Goal: Information Seeking & Learning: Learn about a topic

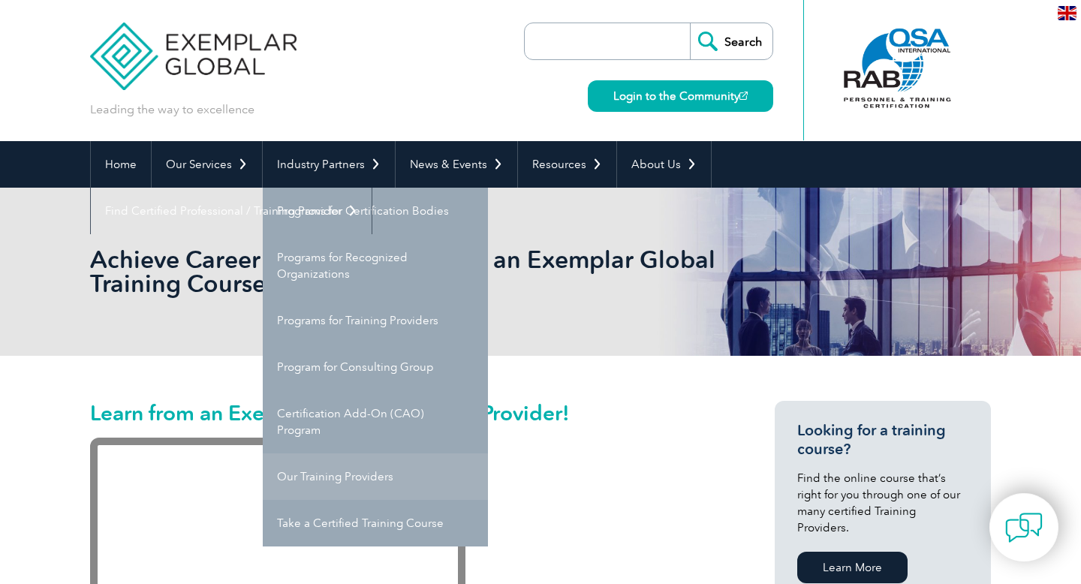
click at [365, 478] on link "Our Training Providers" at bounding box center [375, 476] width 225 height 47
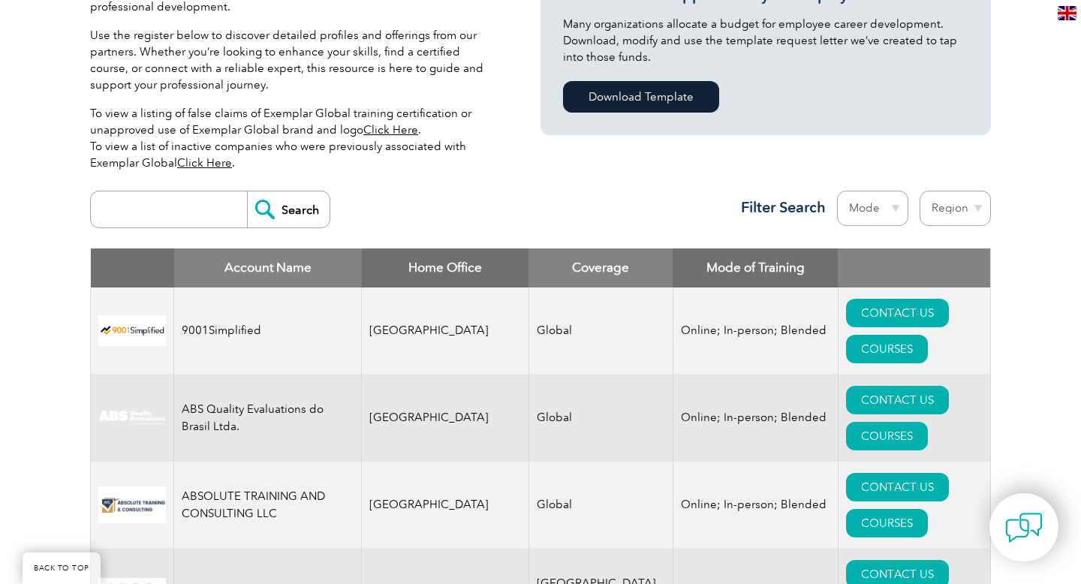
scroll to position [477, 0]
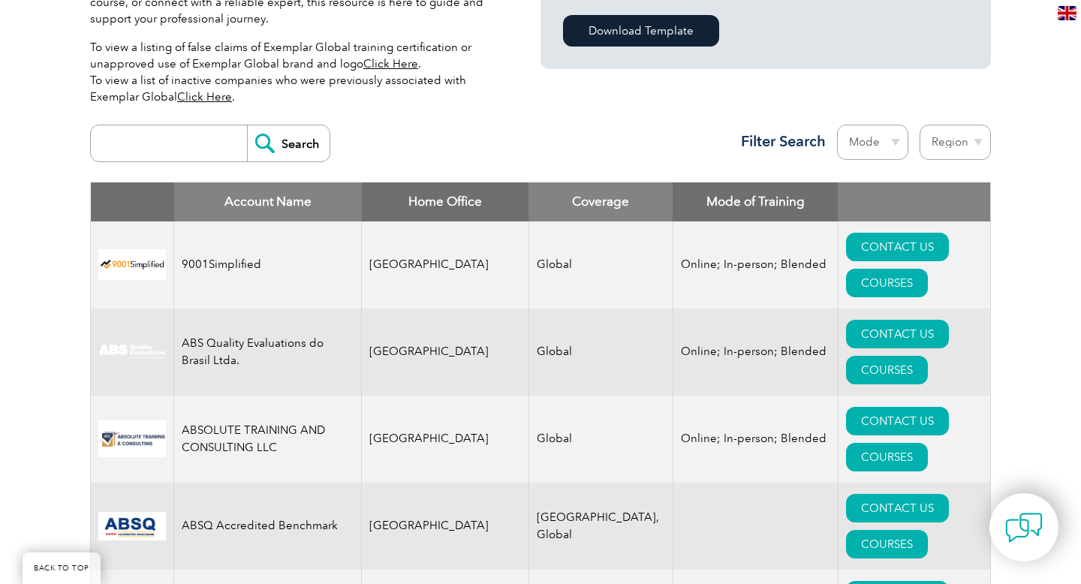
click at [977, 141] on select "Region [GEOGRAPHIC_DATA] [GEOGRAPHIC_DATA] [GEOGRAPHIC_DATA] [GEOGRAPHIC_DATA] …" at bounding box center [954, 142] width 71 height 35
select select "[GEOGRAPHIC_DATA]"
click at [919, 125] on select "Region [GEOGRAPHIC_DATA] [GEOGRAPHIC_DATA] [GEOGRAPHIC_DATA] [GEOGRAPHIC_DATA] …" at bounding box center [954, 142] width 71 height 35
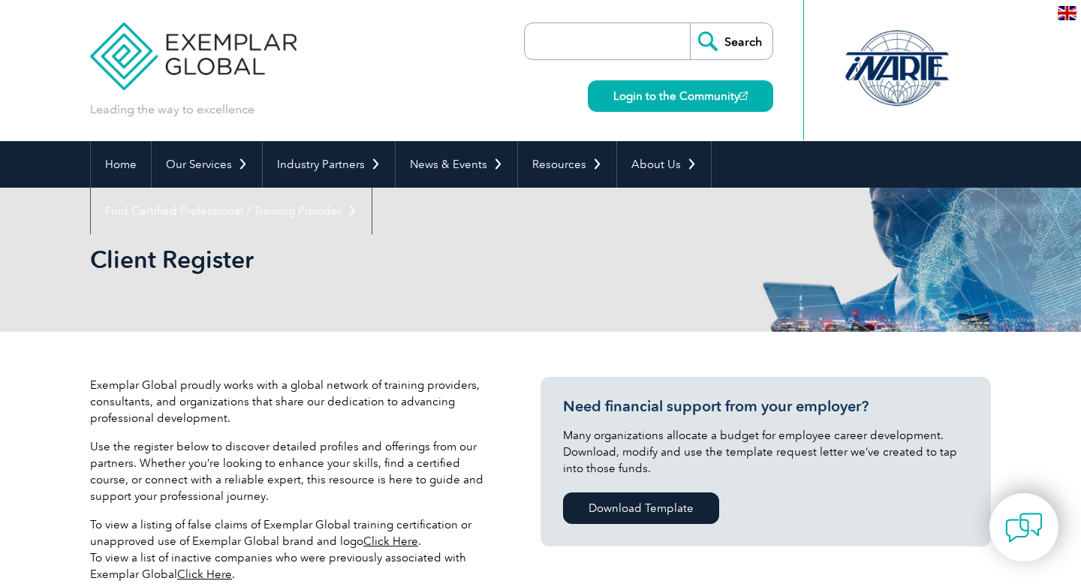
select select "[GEOGRAPHIC_DATA]"
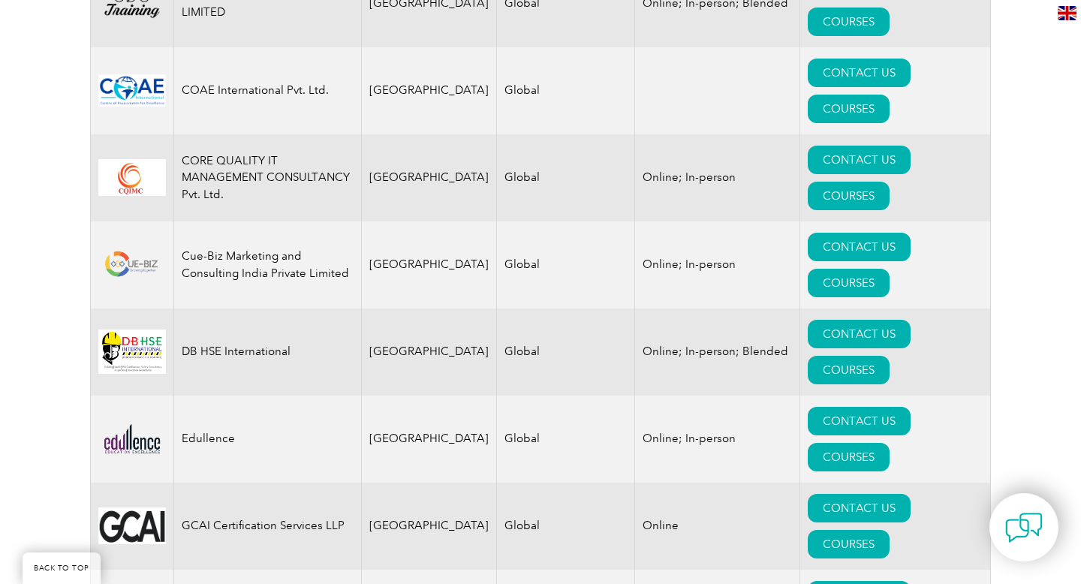
scroll to position [1177, 0]
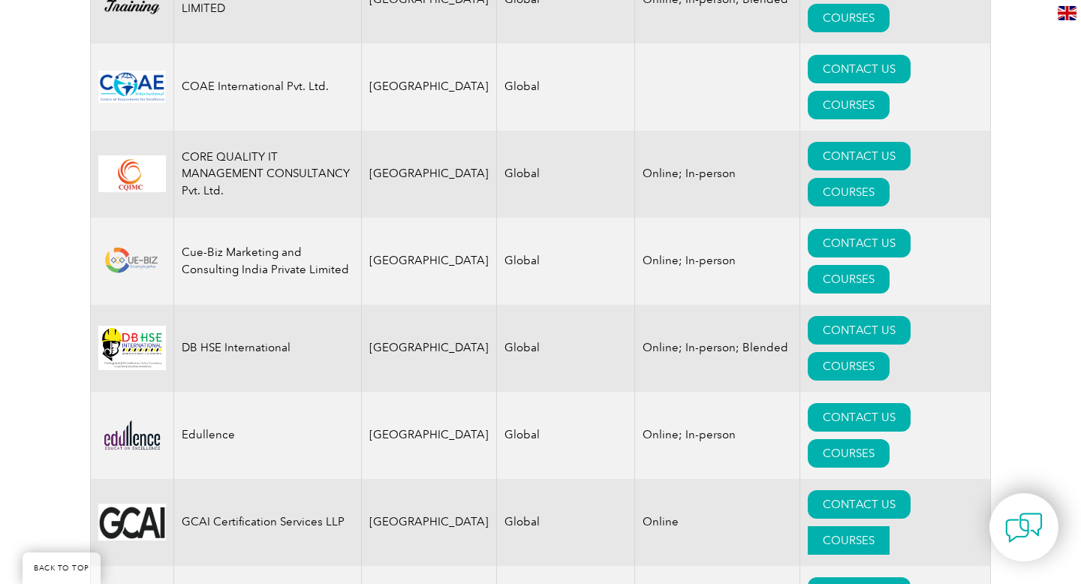
click at [889, 526] on link "COURSES" at bounding box center [848, 540] width 82 height 29
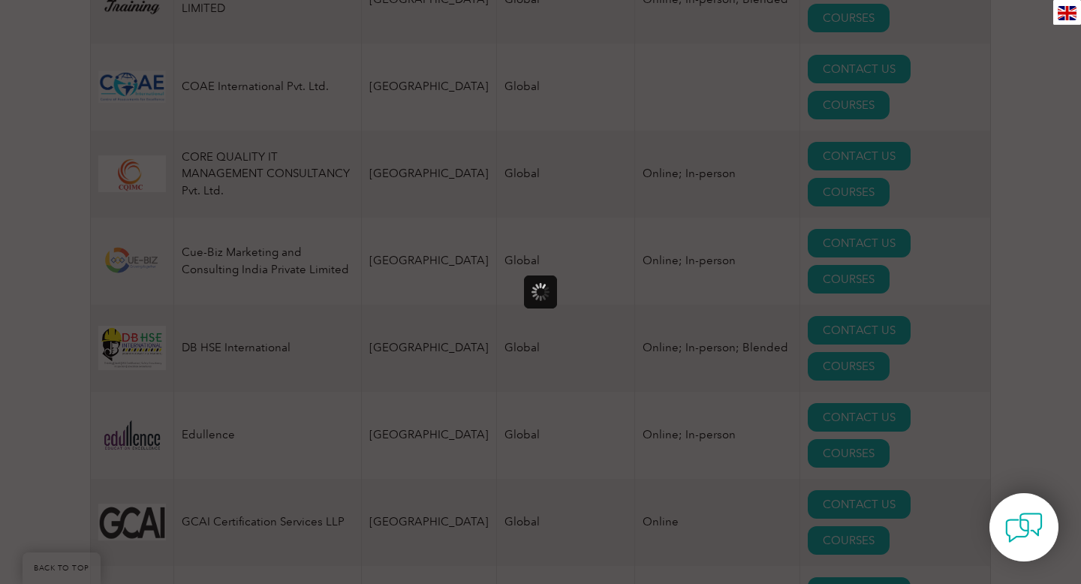
scroll to position [0, 0]
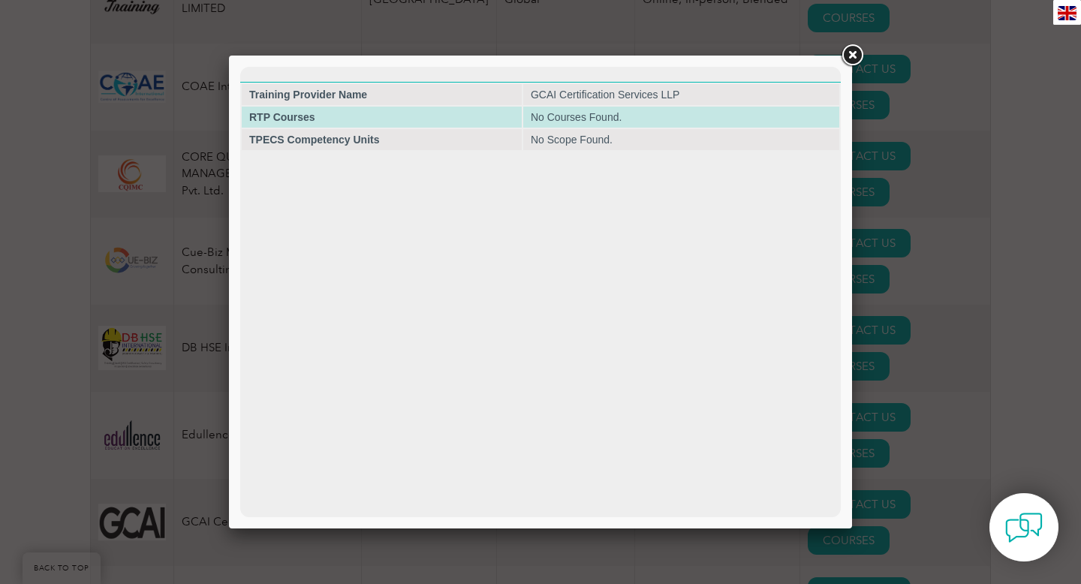
click at [314, 119] on td "RTP Courses" at bounding box center [382, 117] width 280 height 21
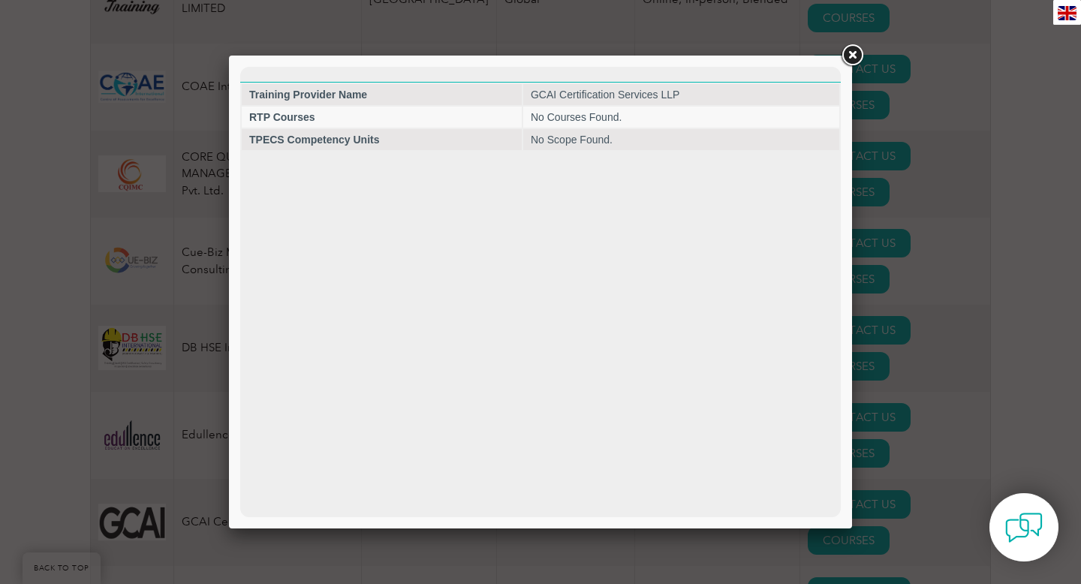
click at [850, 50] on link at bounding box center [851, 55] width 27 height 27
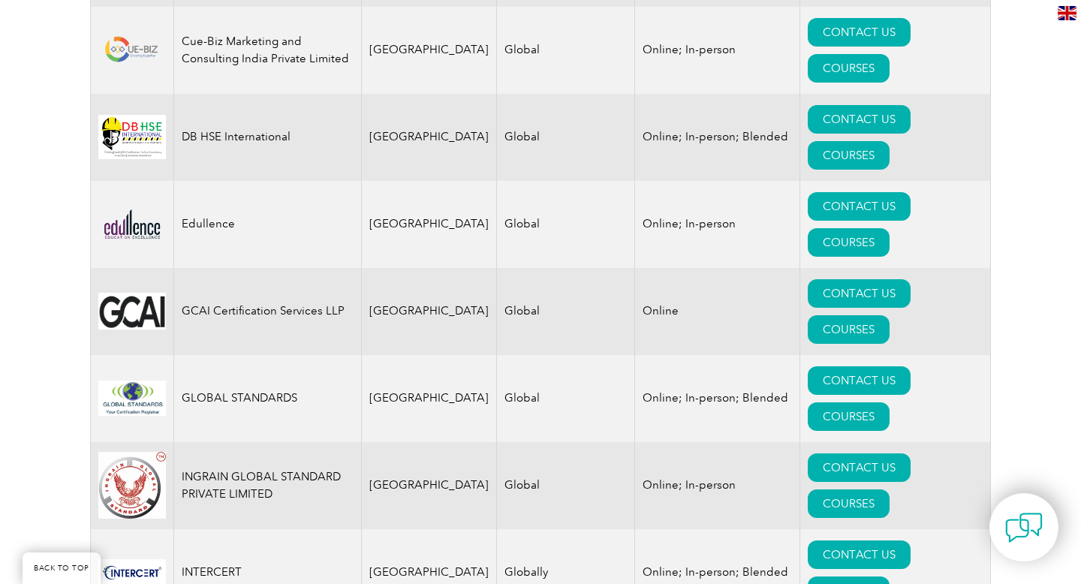
scroll to position [1390, 0]
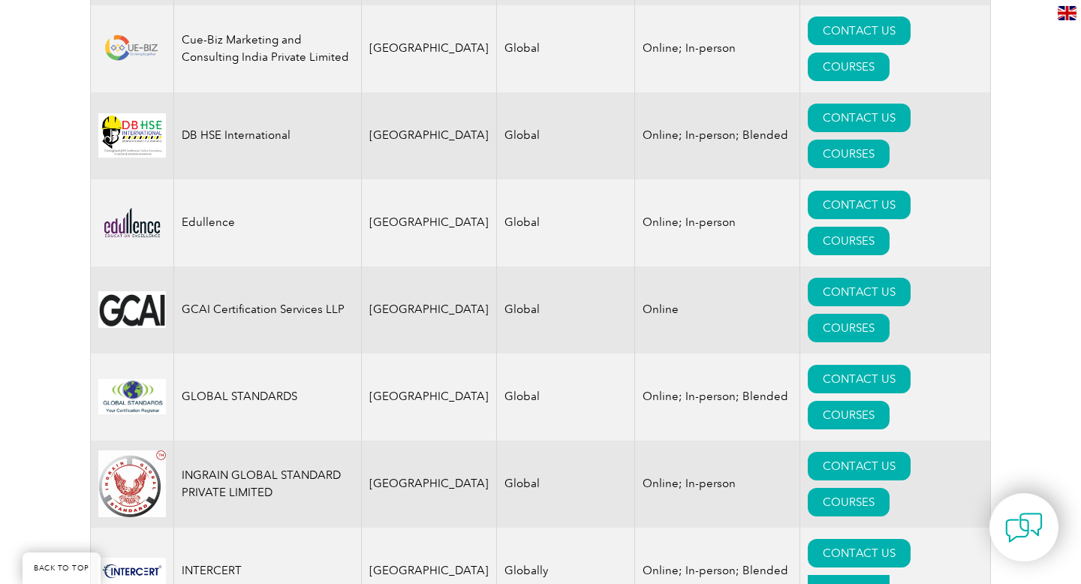
click at [889, 575] on link "COURSES" at bounding box center [848, 589] width 82 height 29
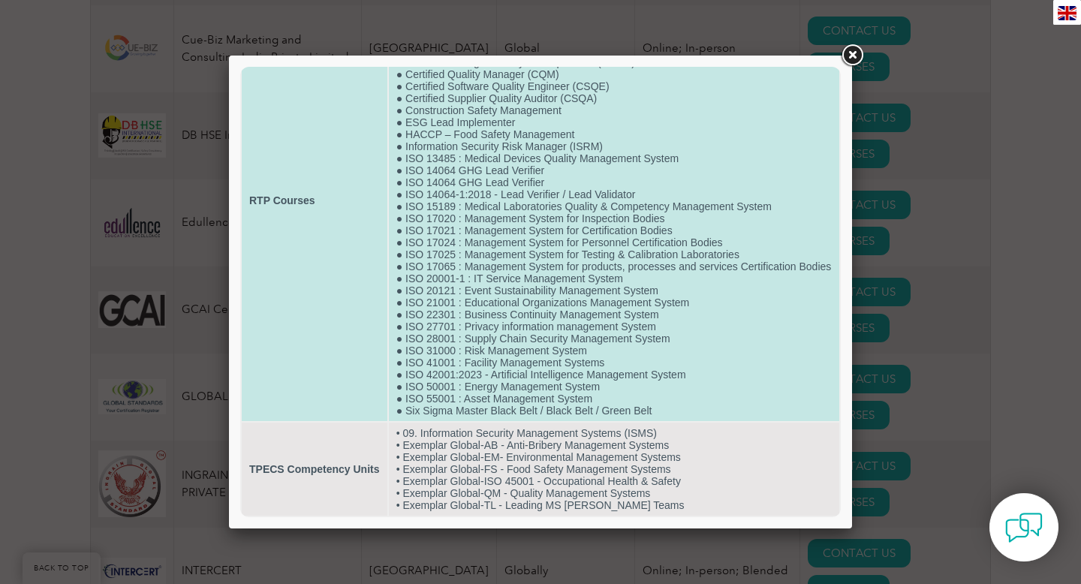
scroll to position [141, 0]
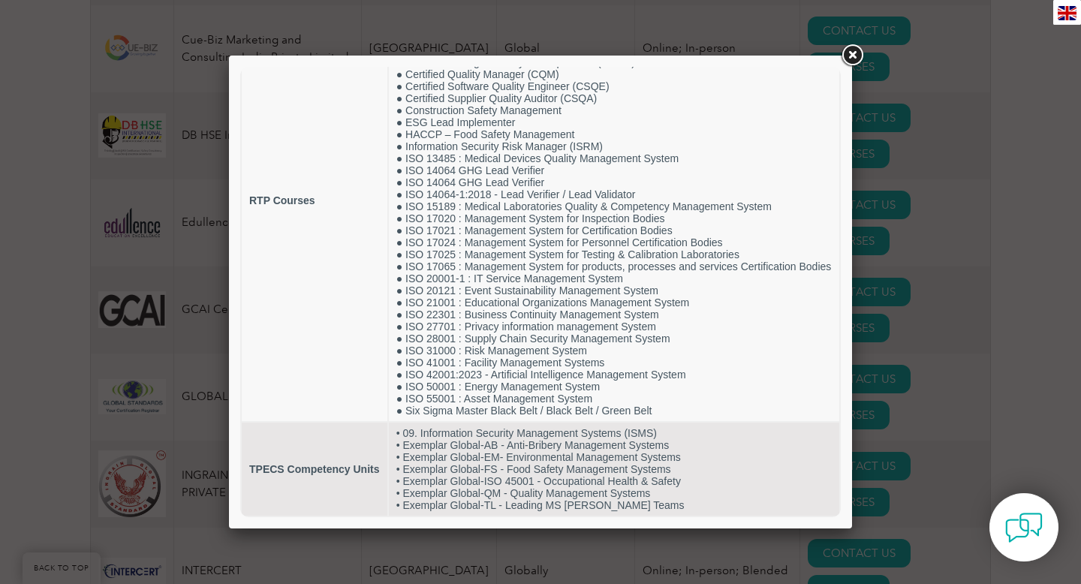
click at [855, 53] on link at bounding box center [851, 55] width 27 height 27
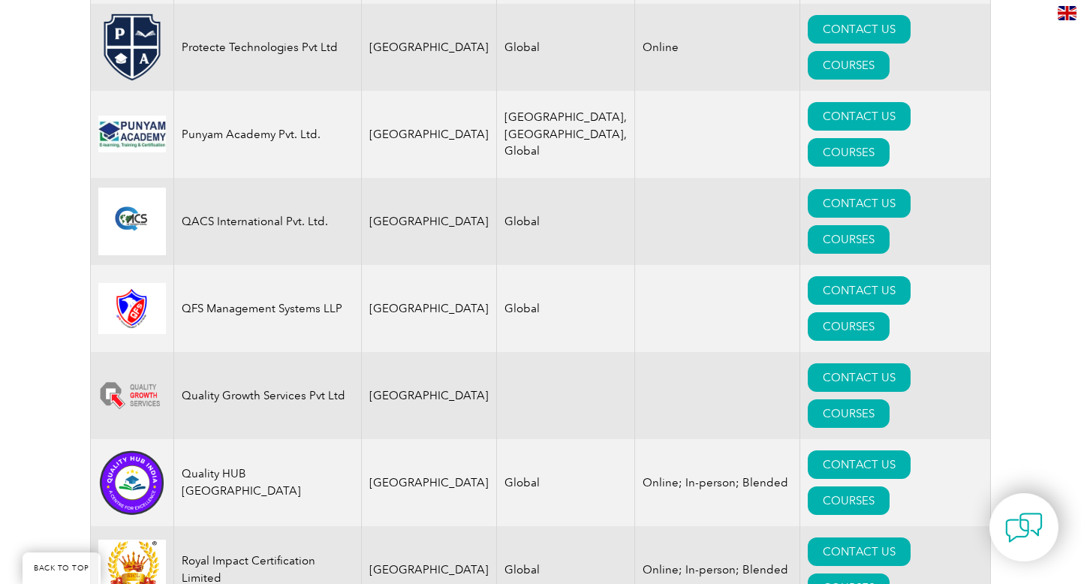
scroll to position [3074, 0]
